Goal: Transaction & Acquisition: Purchase product/service

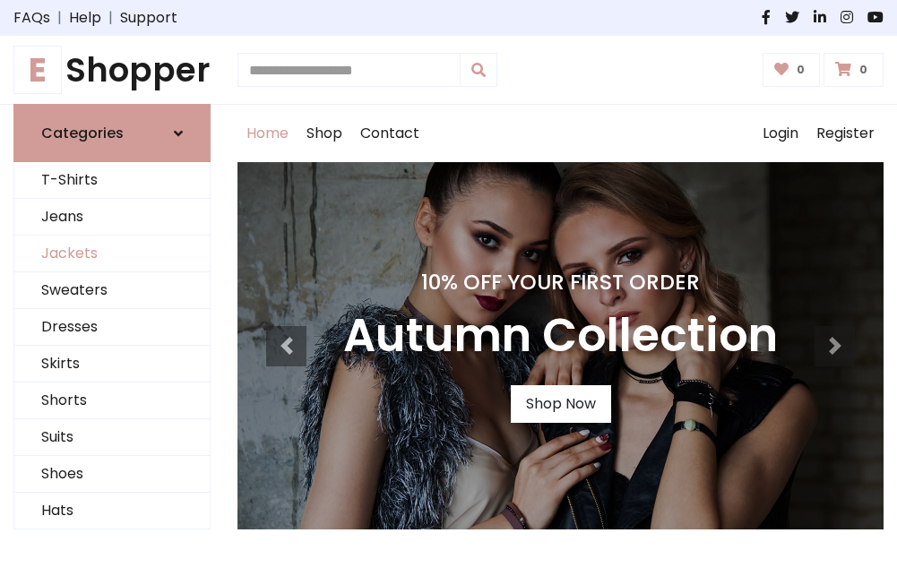
click at [112, 254] on link "Jackets" at bounding box center [111, 254] width 195 height 37
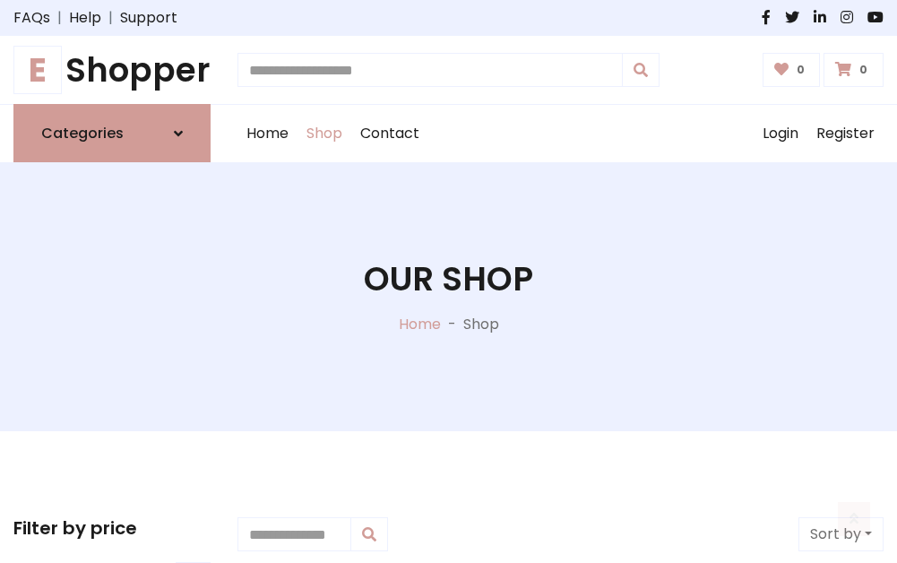
scroll to position [810, 0]
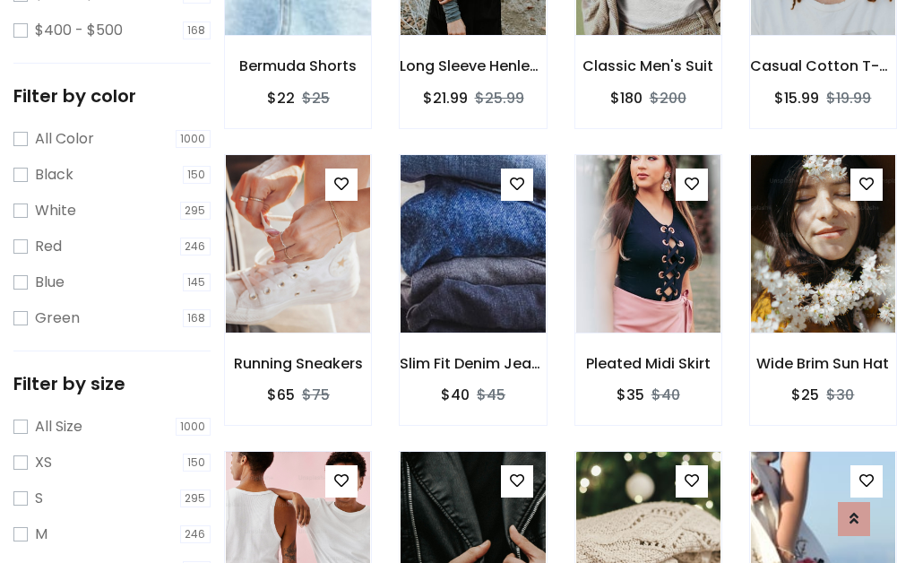
scroll to position [90, 0]
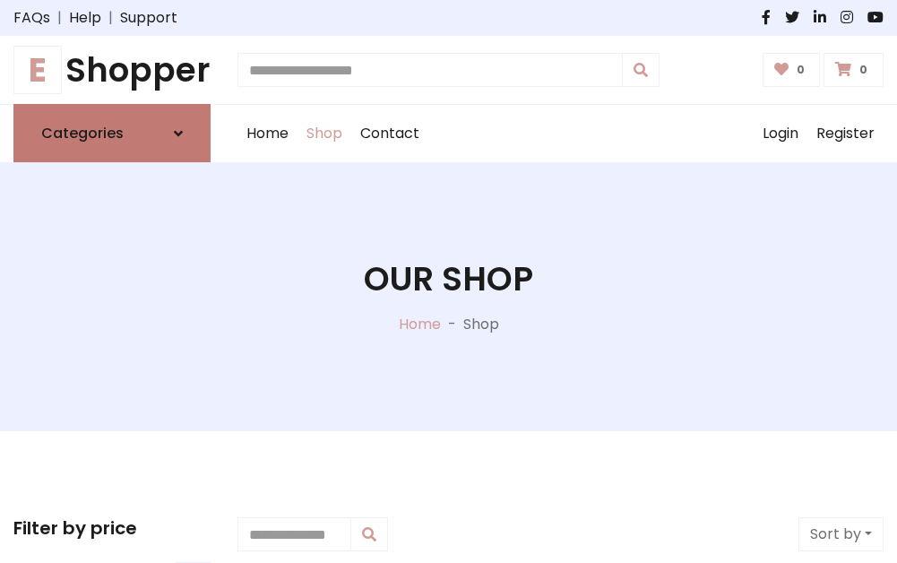
click at [112, 133] on h6 "Categories" at bounding box center [82, 133] width 82 height 17
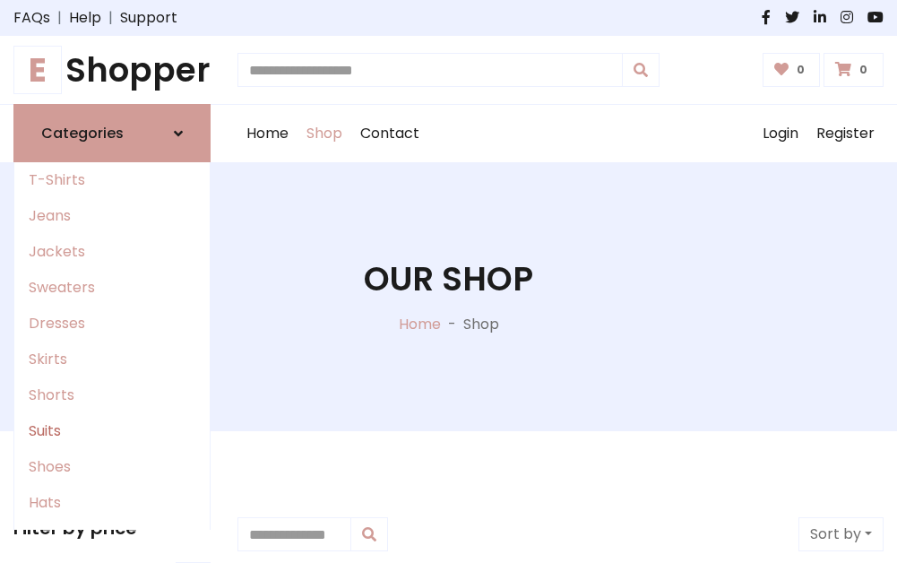
click at [112, 431] on link "Suits" at bounding box center [111, 431] width 195 height 36
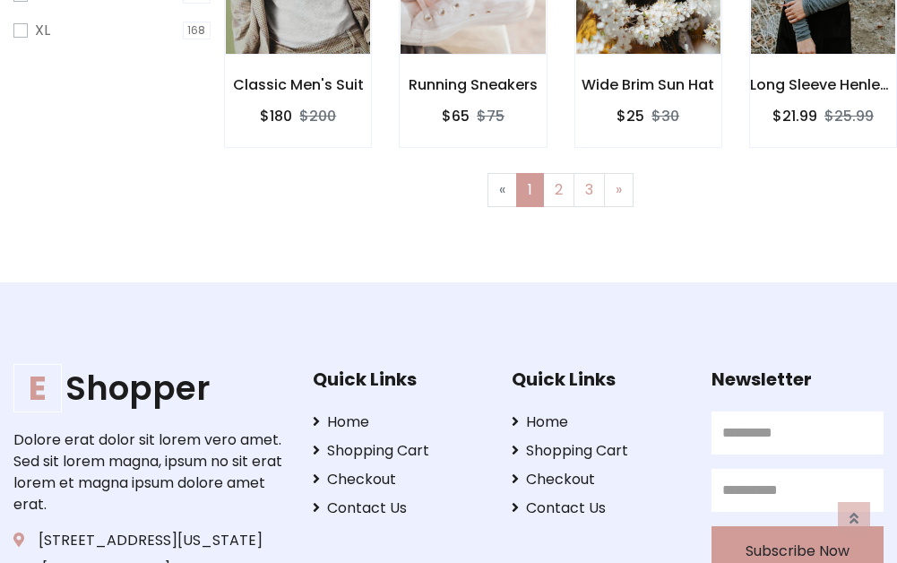
scroll to position [1295, 0]
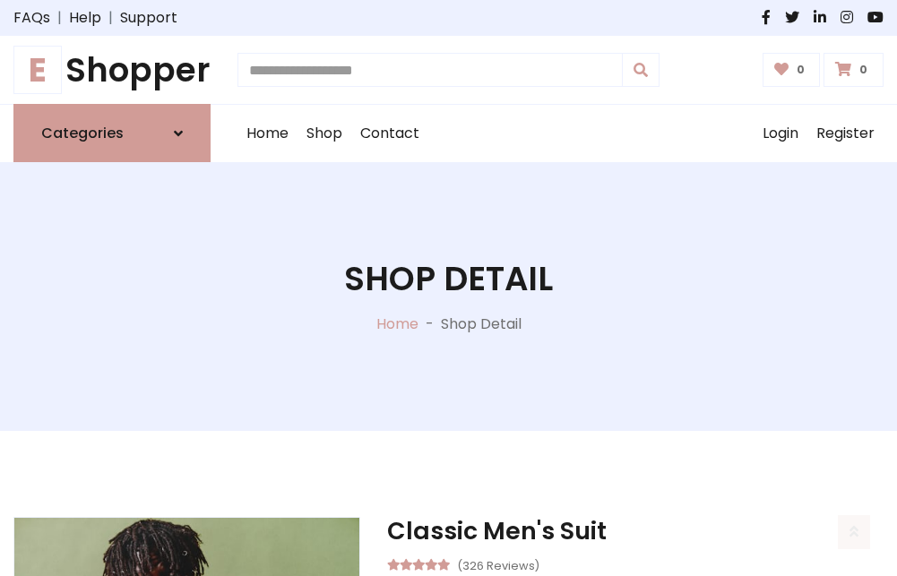
scroll to position [1675, 0]
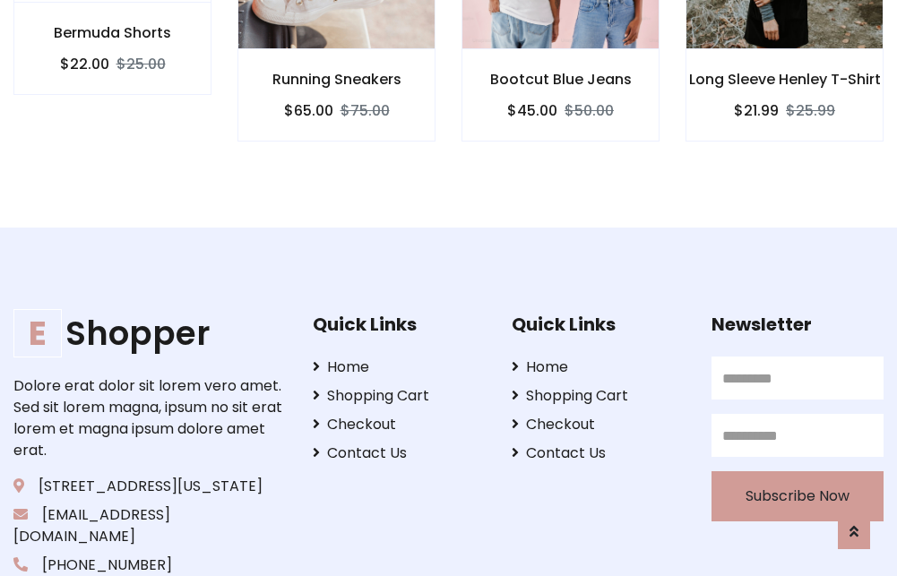
scroll to position [1673, 0]
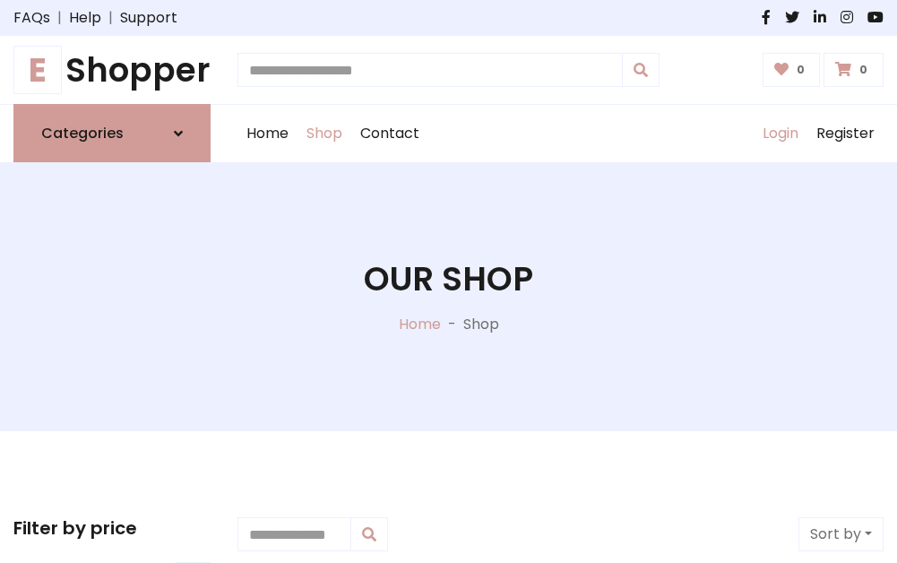
click at [779, 133] on link "Login" at bounding box center [780, 133] width 54 height 57
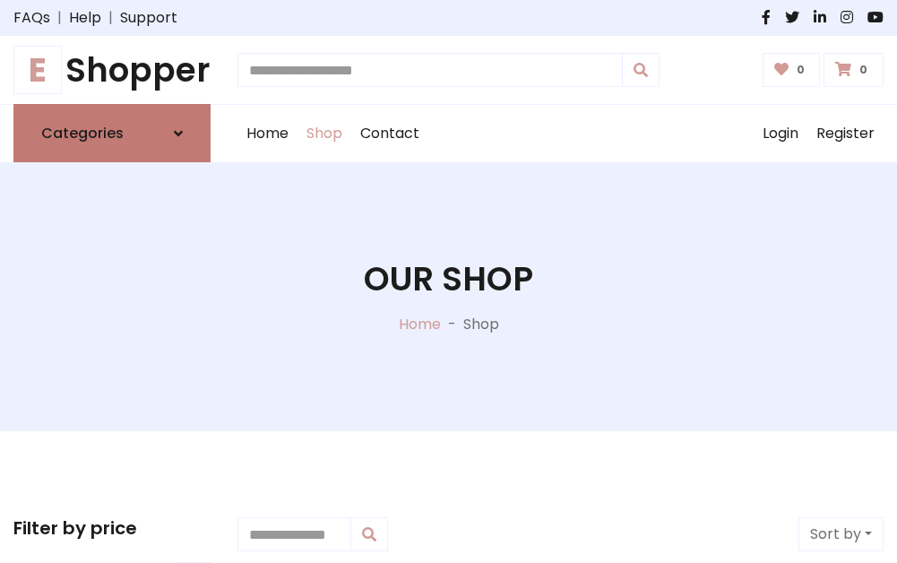
click at [178, 133] on icon at bounding box center [178, 133] width 9 height 14
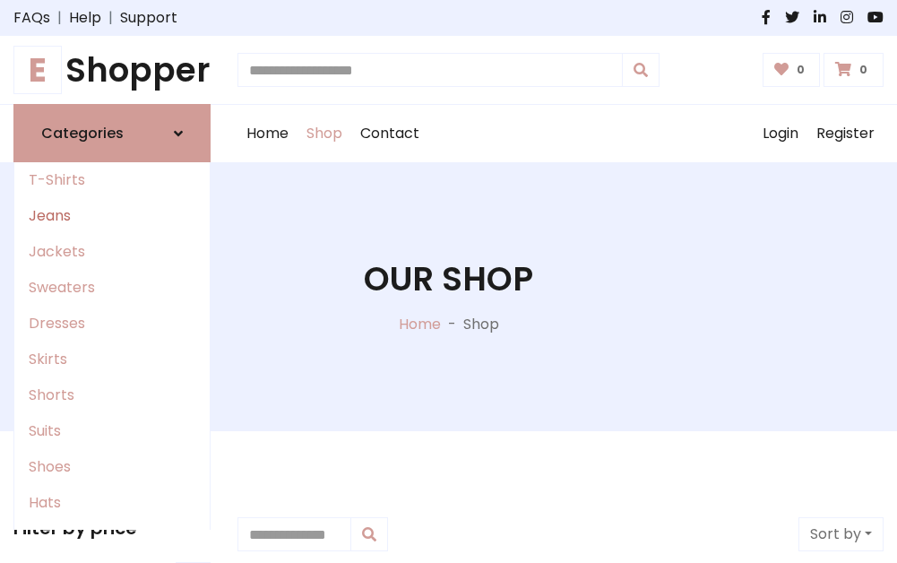
click at [112, 216] on link "Jeans" at bounding box center [111, 216] width 195 height 36
